Goal: Find specific page/section: Find specific page/section

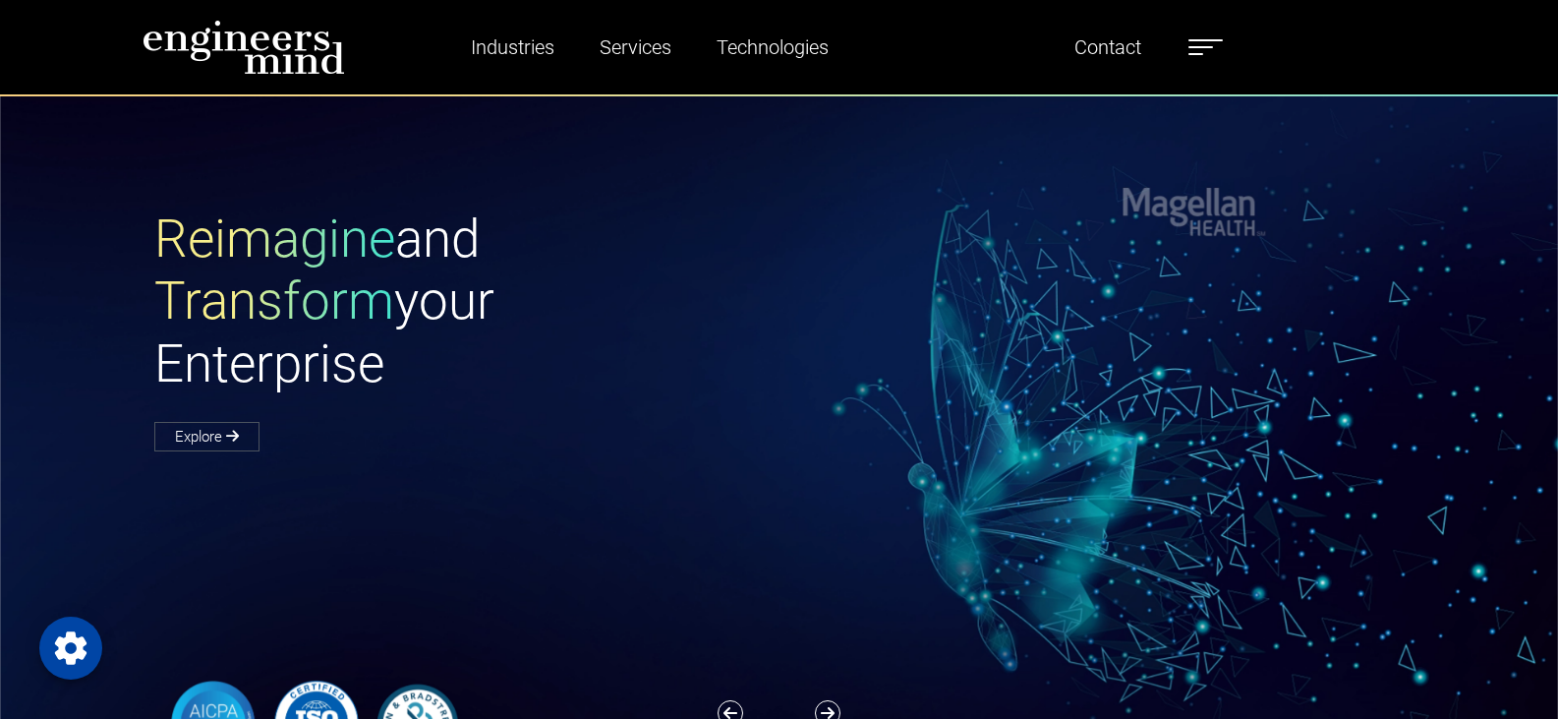
click at [1209, 51] on label at bounding box center [1205, 47] width 34 height 26
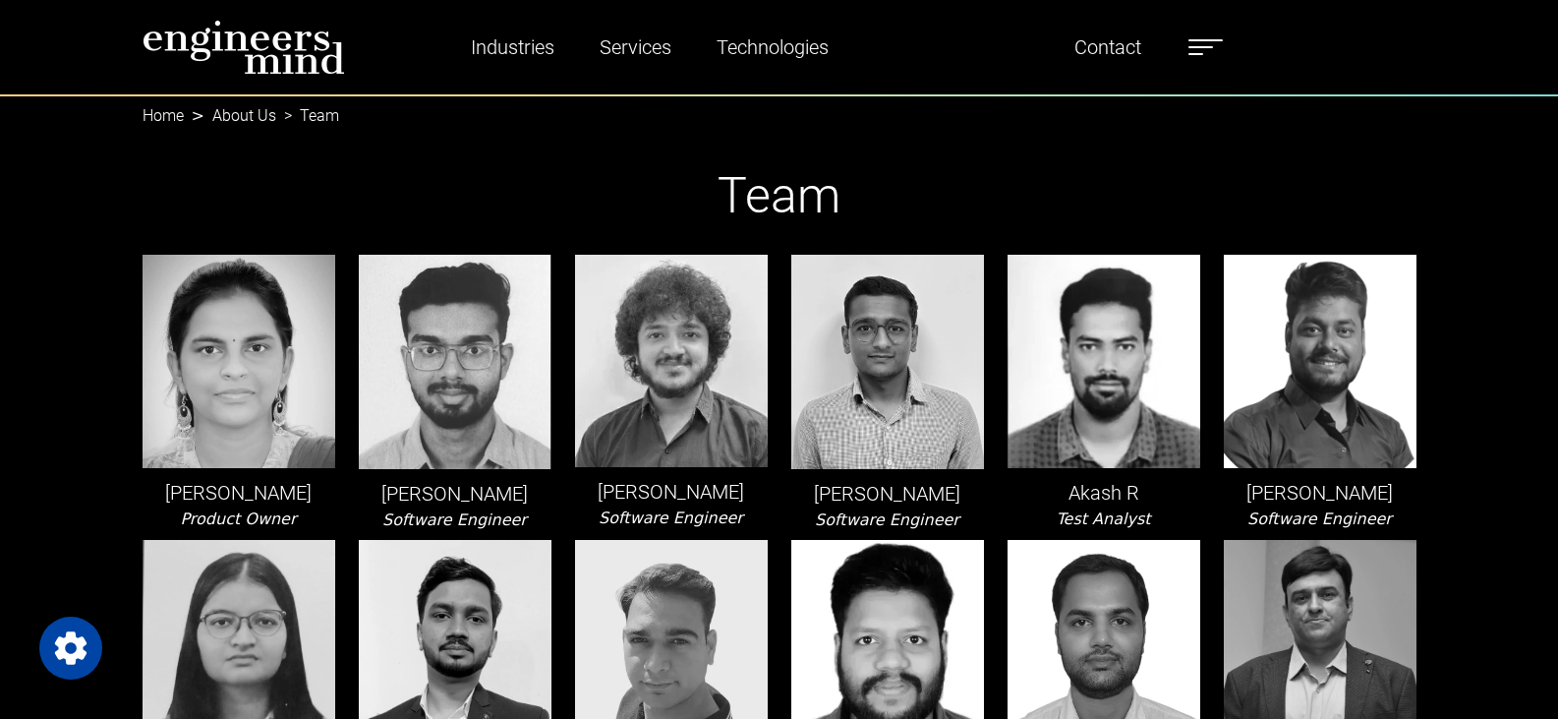
click at [519, 211] on h1 "Team" at bounding box center [780, 195] width 1274 height 59
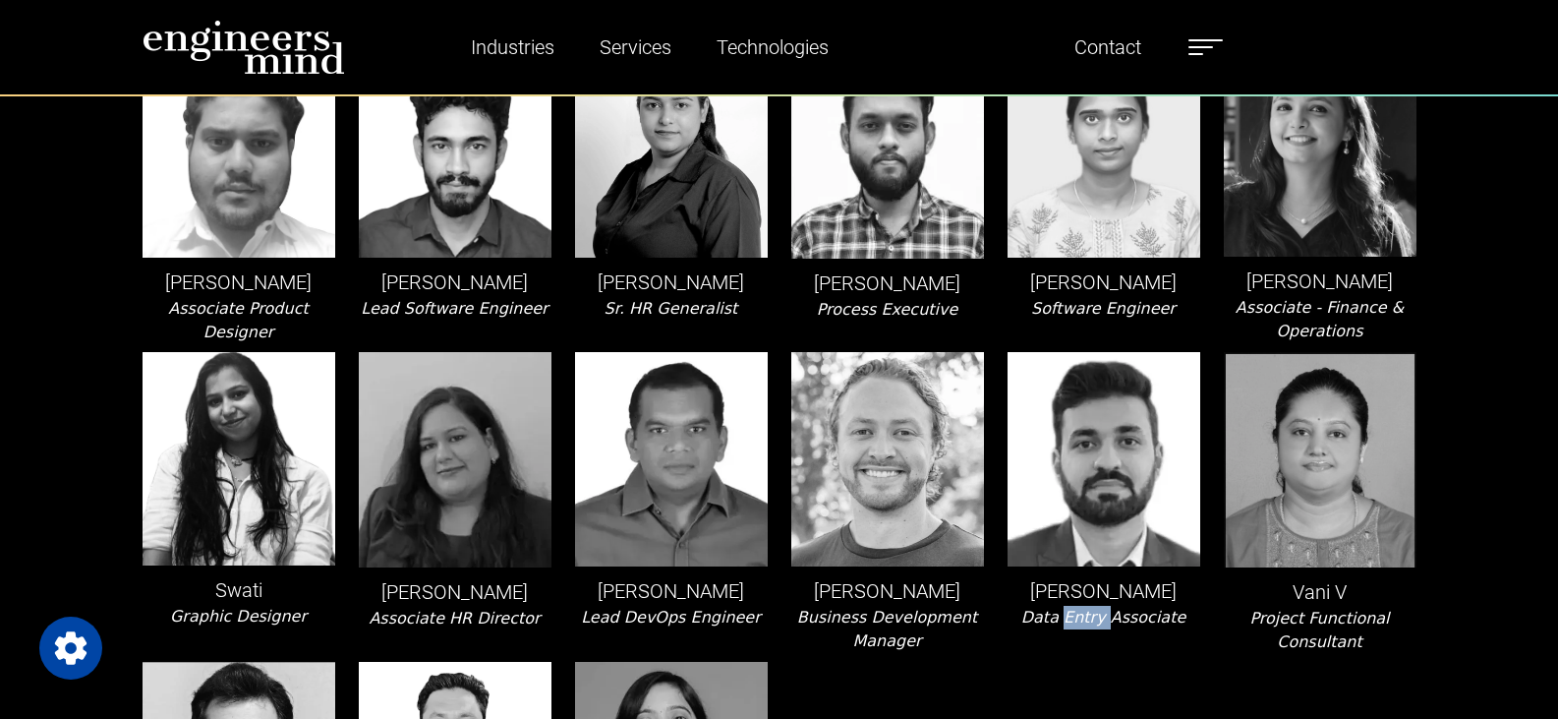
scroll to position [4257, 0]
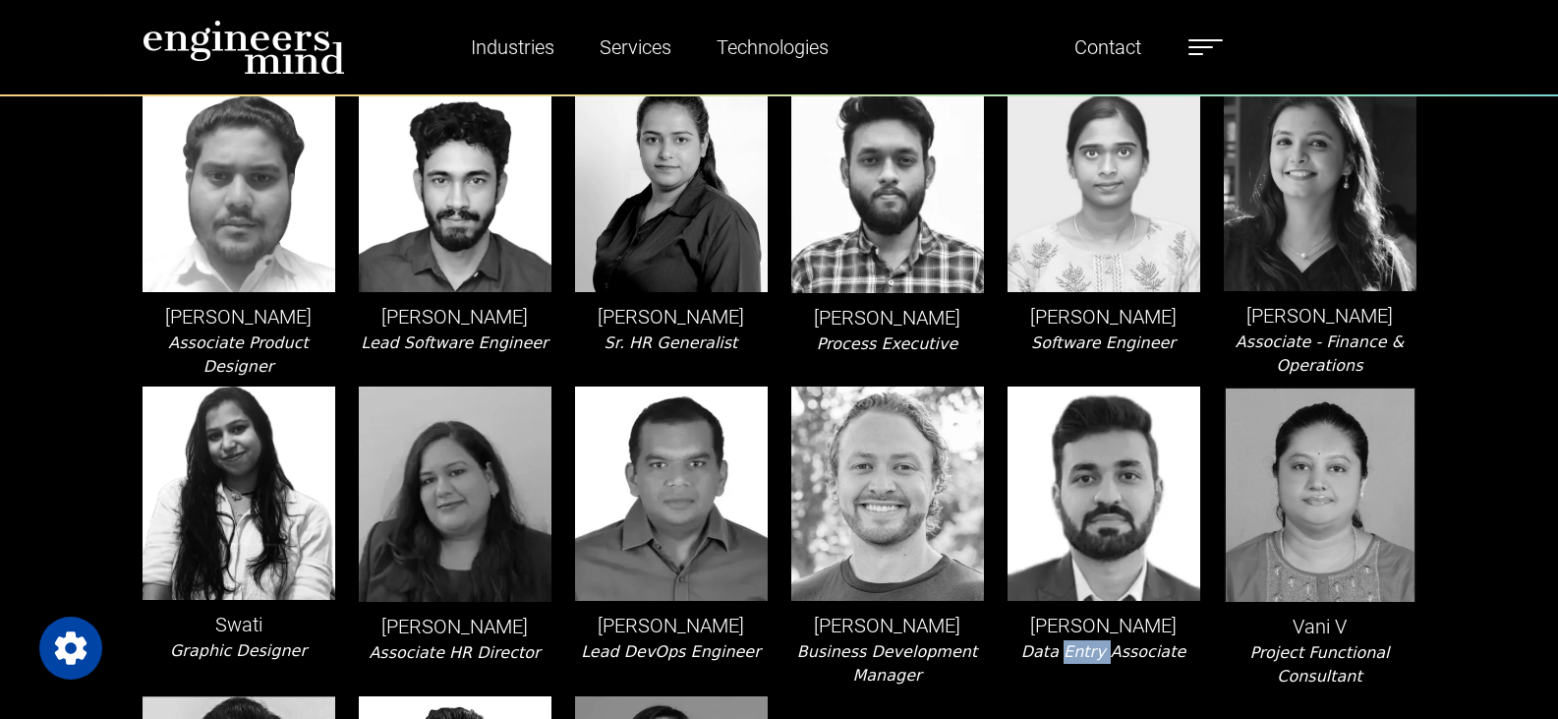
click at [1098, 386] on img at bounding box center [1103, 493] width 193 height 214
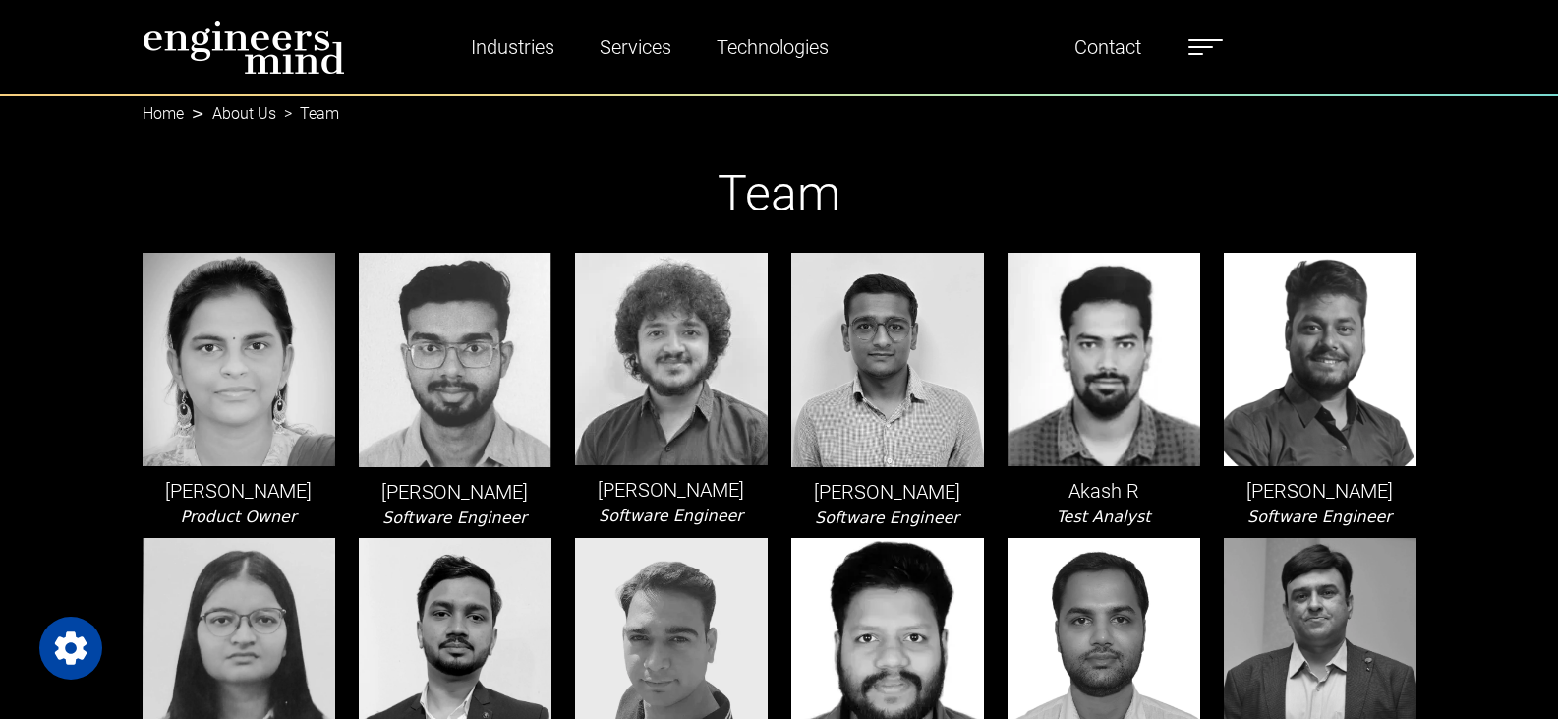
scroll to position [0, 0]
